Goal: Information Seeking & Learning: Learn about a topic

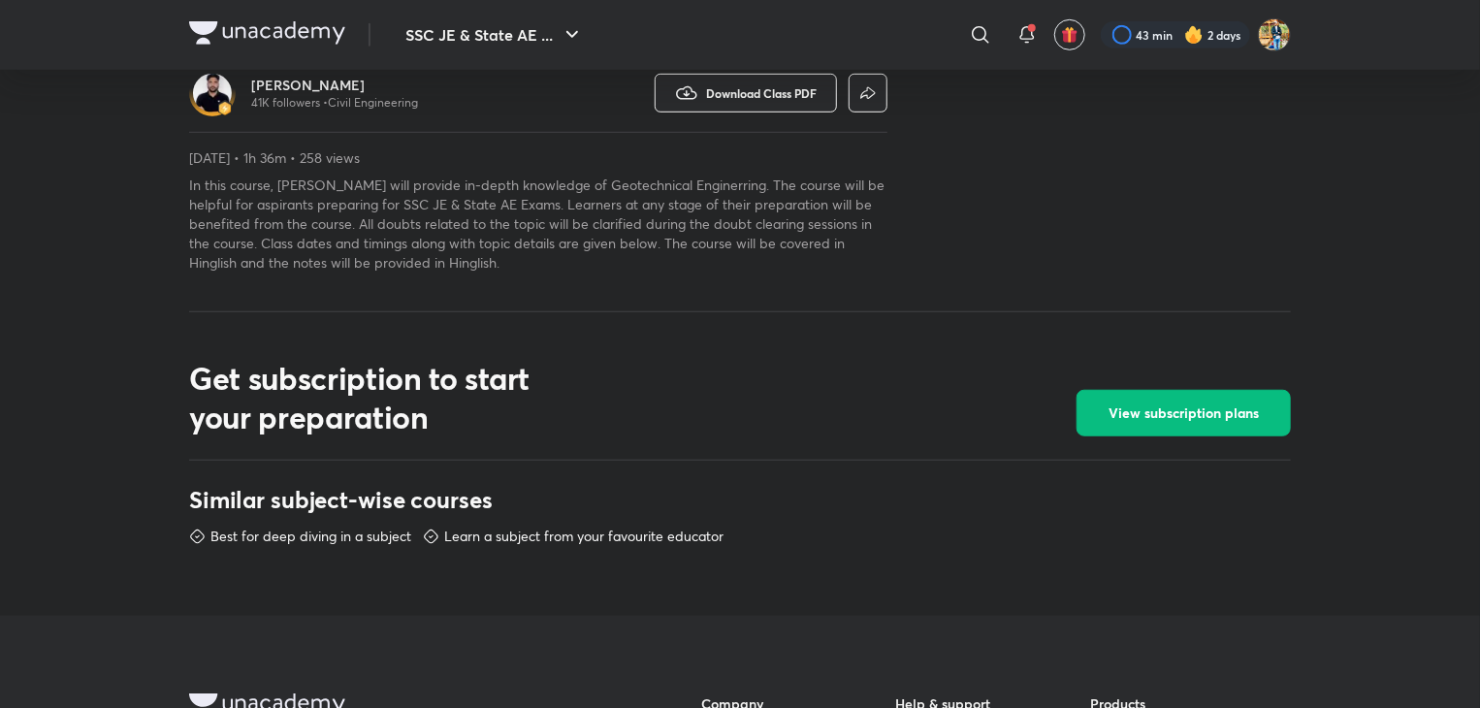
scroll to position [1172, 0]
